Goal: Navigation & Orientation: Find specific page/section

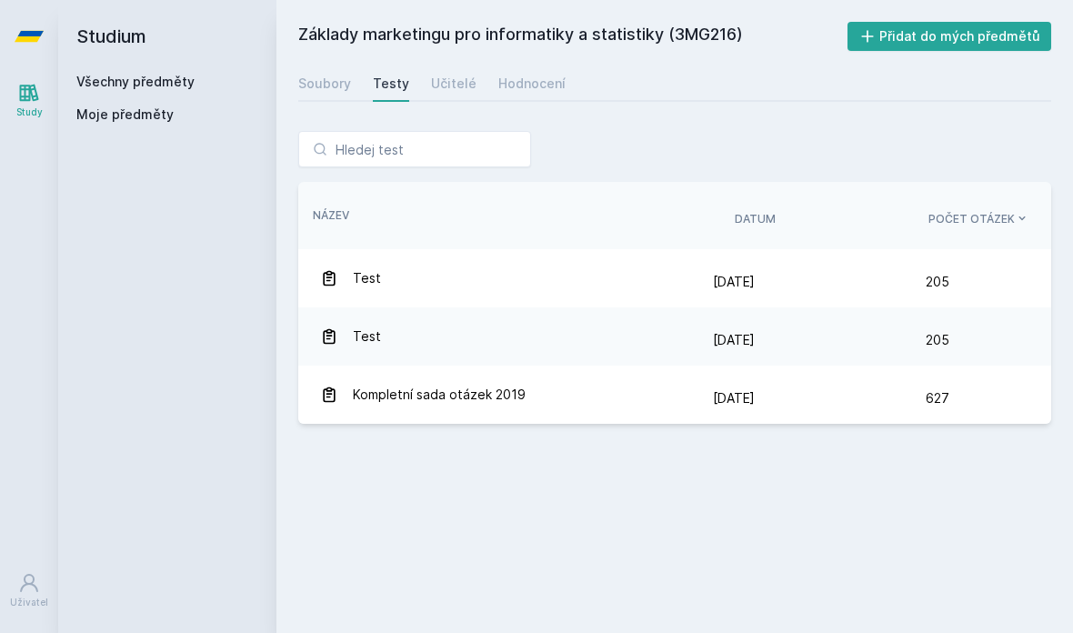
click at [98, 81] on link "Všechny předměty" at bounding box center [135, 81] width 118 height 15
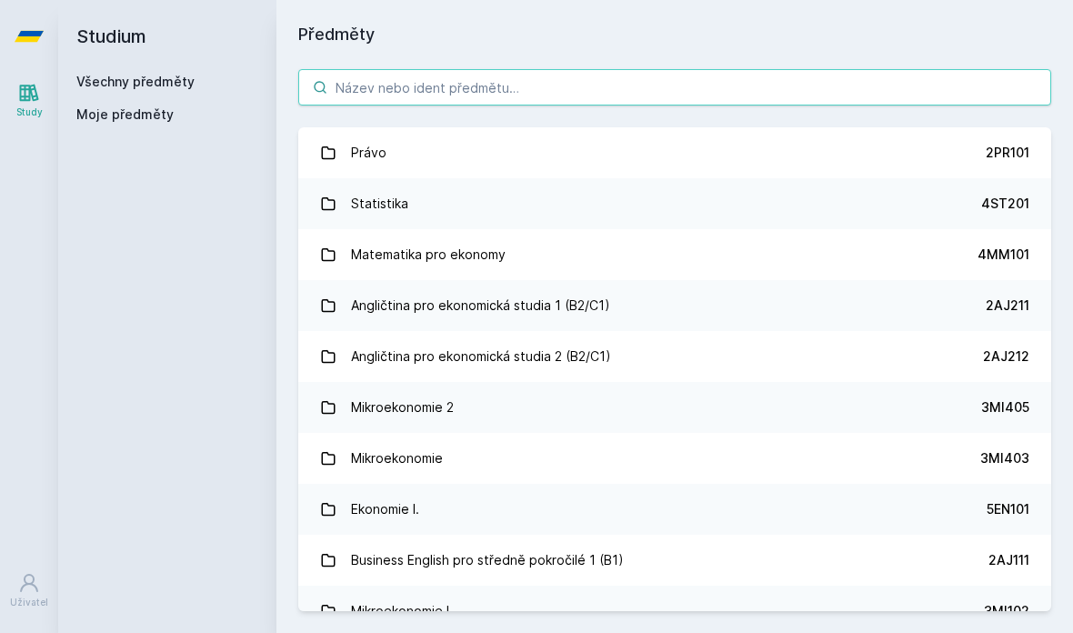
click at [581, 89] on input "search" at bounding box center [674, 87] width 753 height 36
type input "3"
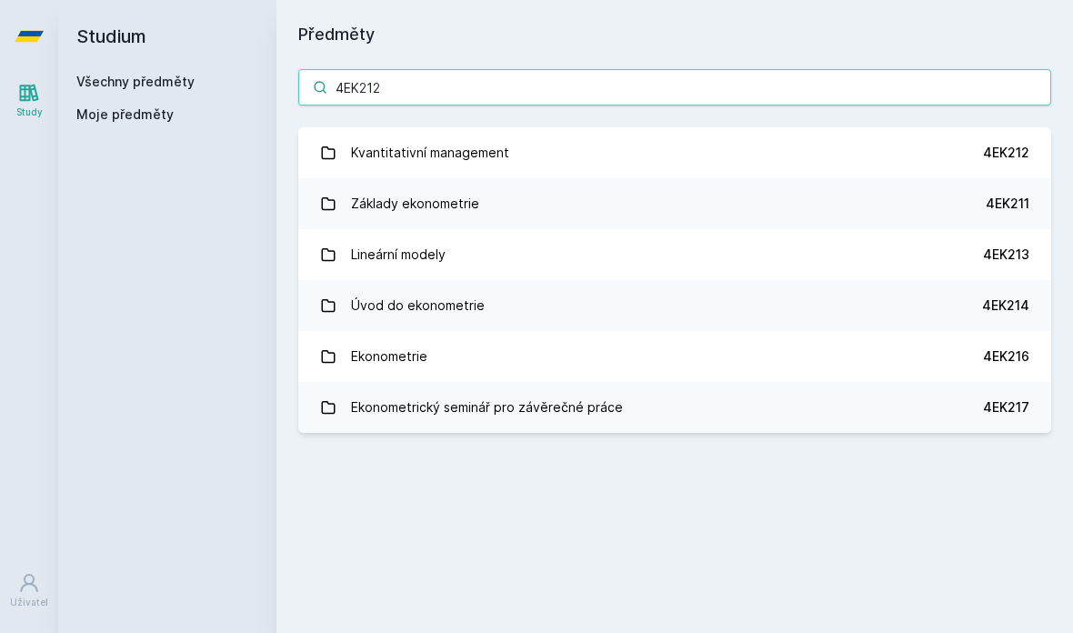
type input "4EK212"
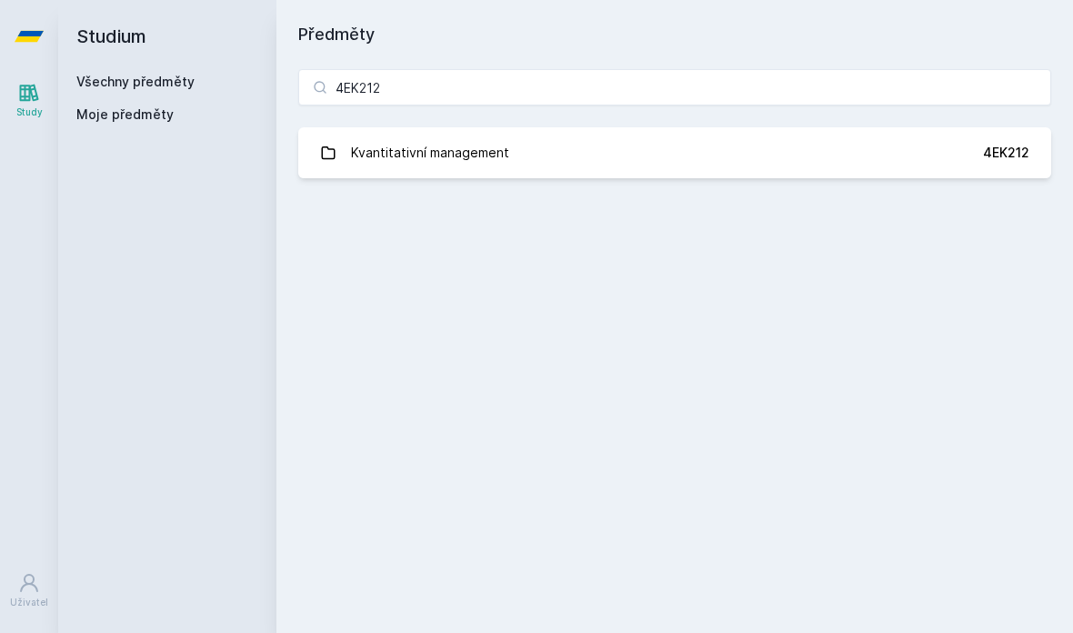
click at [896, 151] on link "Kvantitativní management 4EK212" at bounding box center [674, 152] width 753 height 51
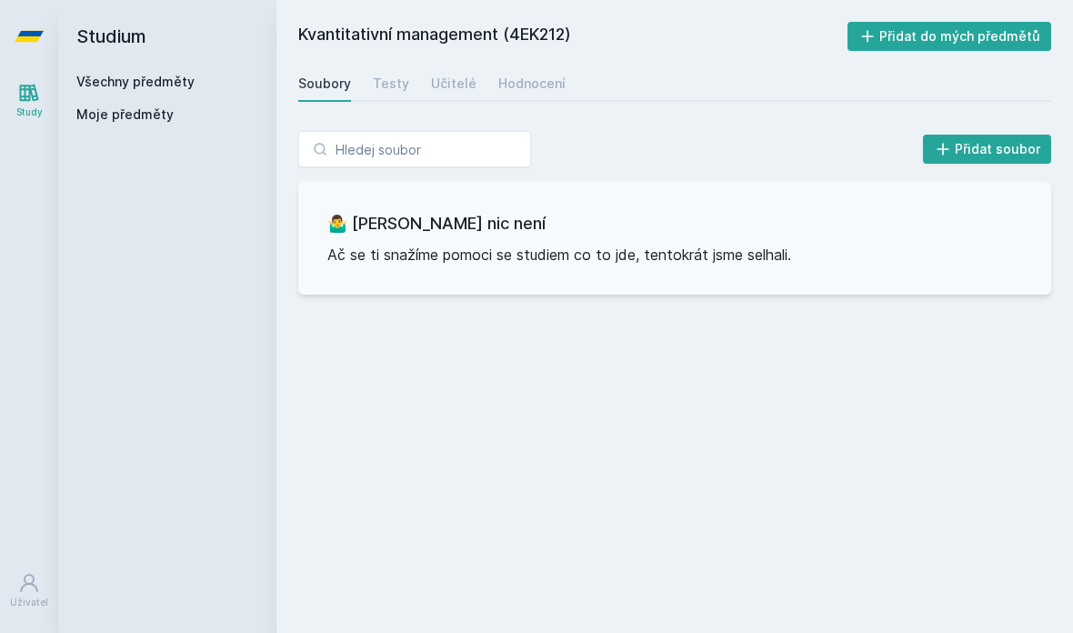
click at [402, 91] on div "Testy" at bounding box center [391, 84] width 36 height 18
click at [452, 75] on div "Učitelé" at bounding box center [453, 84] width 45 height 18
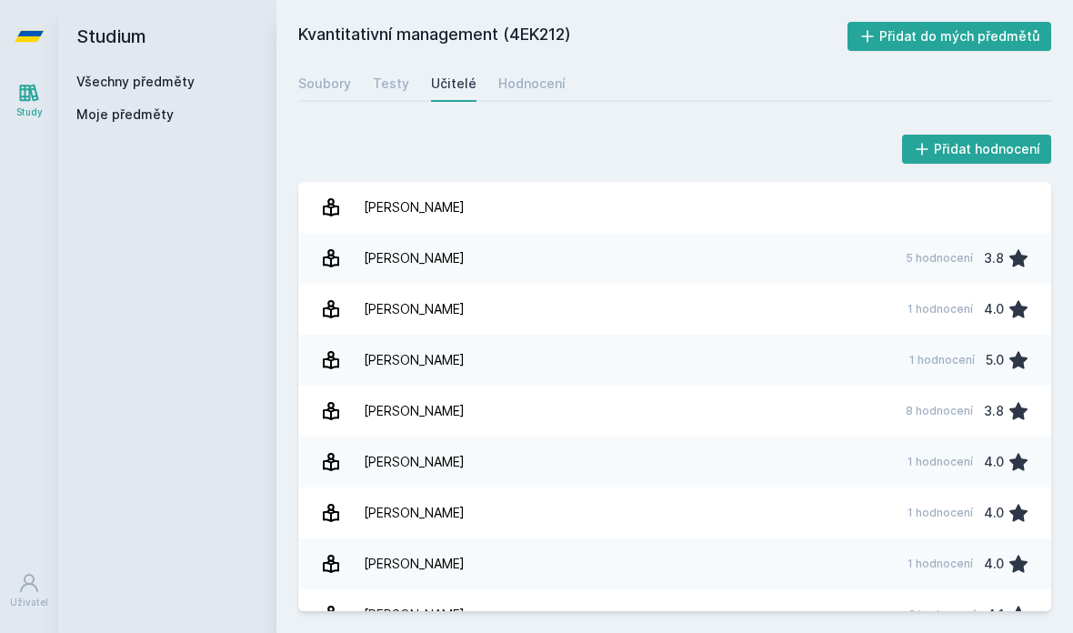
click at [524, 77] on div "Hodnocení" at bounding box center [531, 84] width 67 height 18
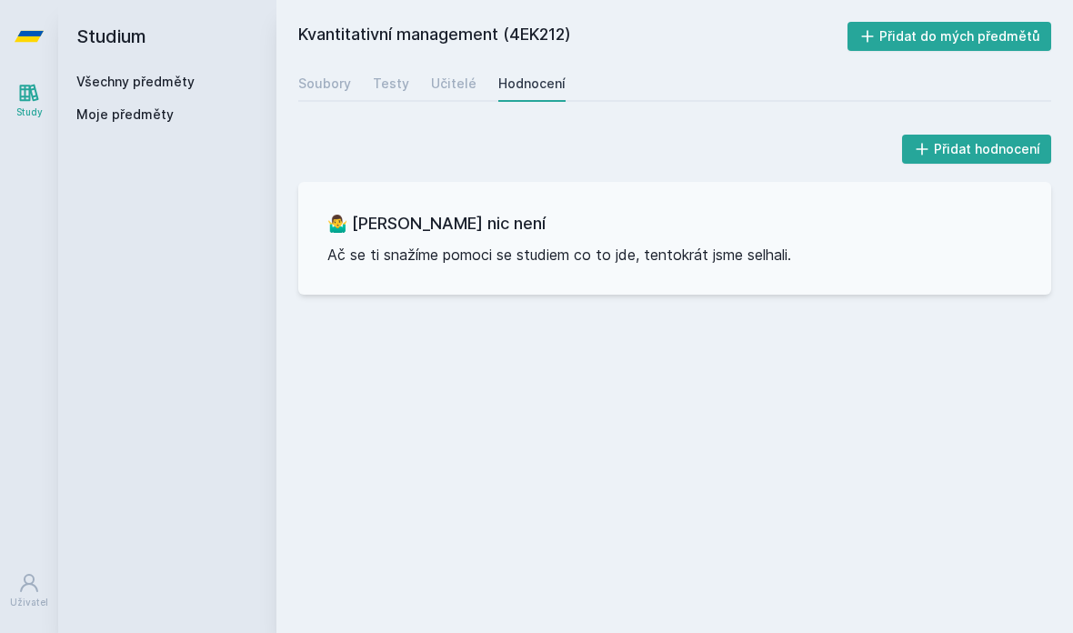
click at [413, 116] on div "Přidat hodnocení 🤷‍♂️ Tady bohužel nic není Ač se ti snažíme pomoci se studiem …" at bounding box center [674, 212] width 796 height 207
click at [457, 88] on div "Učitelé" at bounding box center [453, 84] width 45 height 18
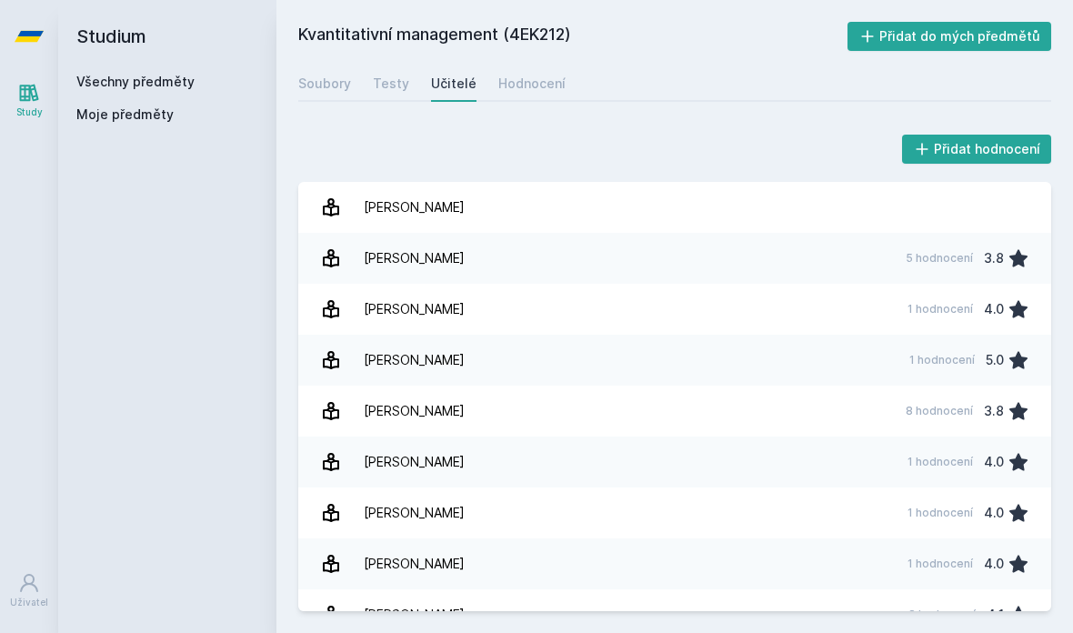
click at [404, 71] on link "Testy" at bounding box center [391, 83] width 36 height 36
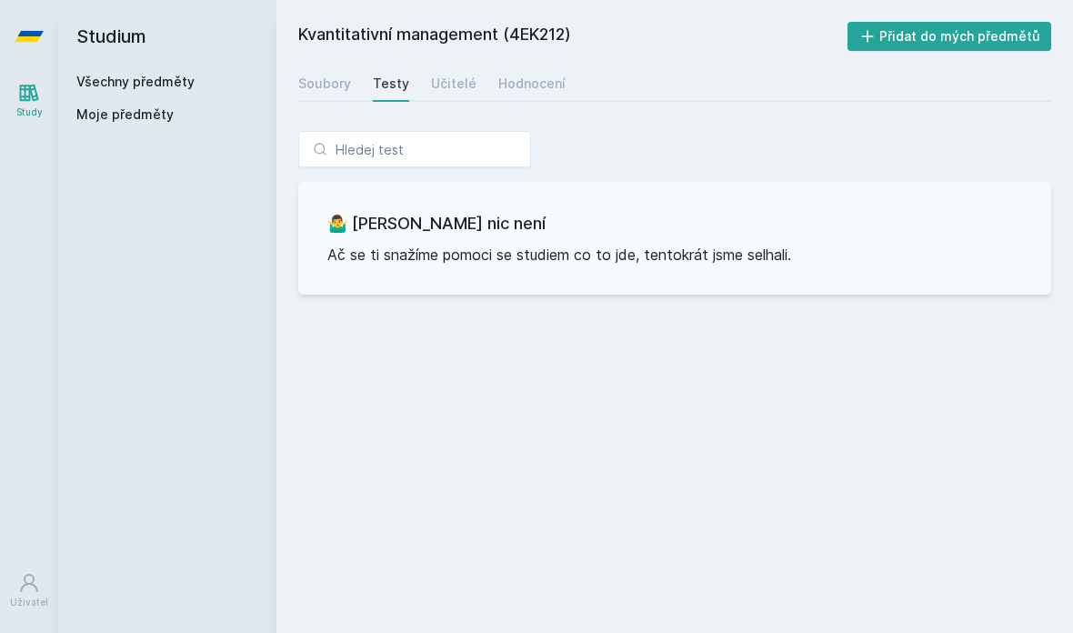
click at [324, 94] on link "Soubory" at bounding box center [324, 83] width 53 height 36
click at [646, 9] on div "Kvantitativní management (4EK212) Přidat do mých předmětů [GEOGRAPHIC_DATA] Tes…" at bounding box center [674, 316] width 796 height 633
